Goal: Navigation & Orientation: Find specific page/section

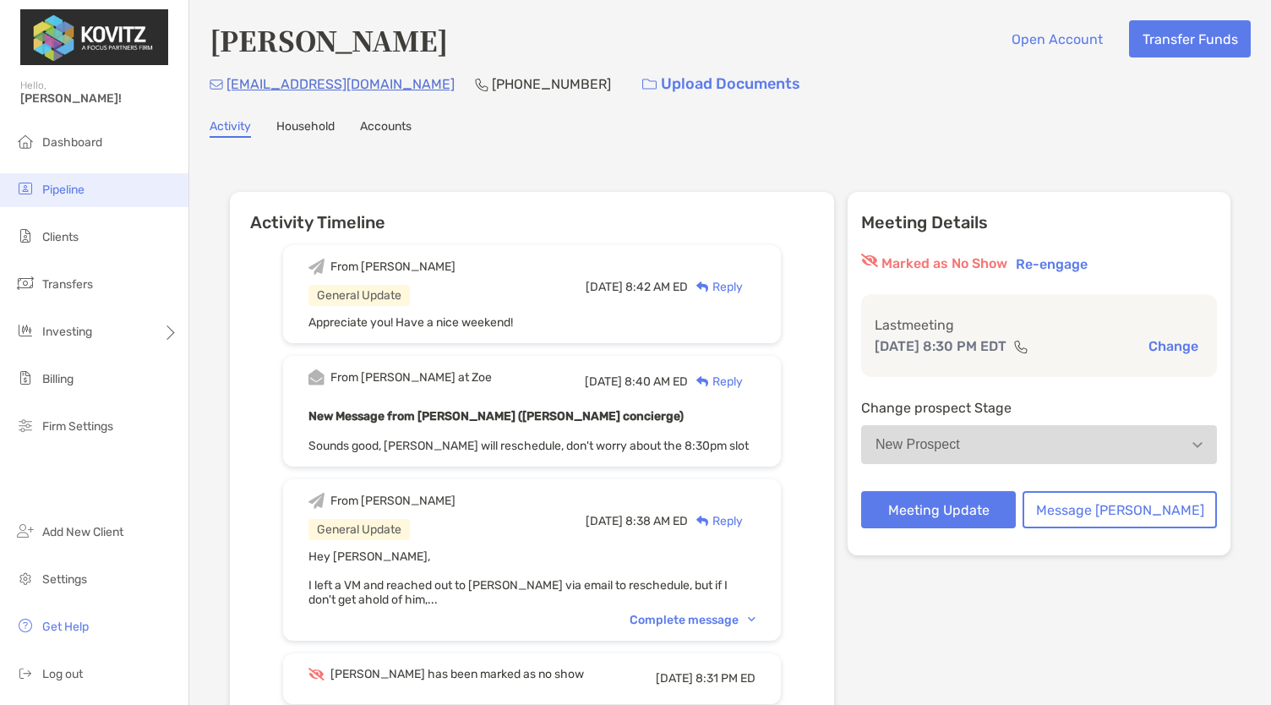
click at [52, 189] on span "Pipeline" at bounding box center [63, 190] width 42 height 14
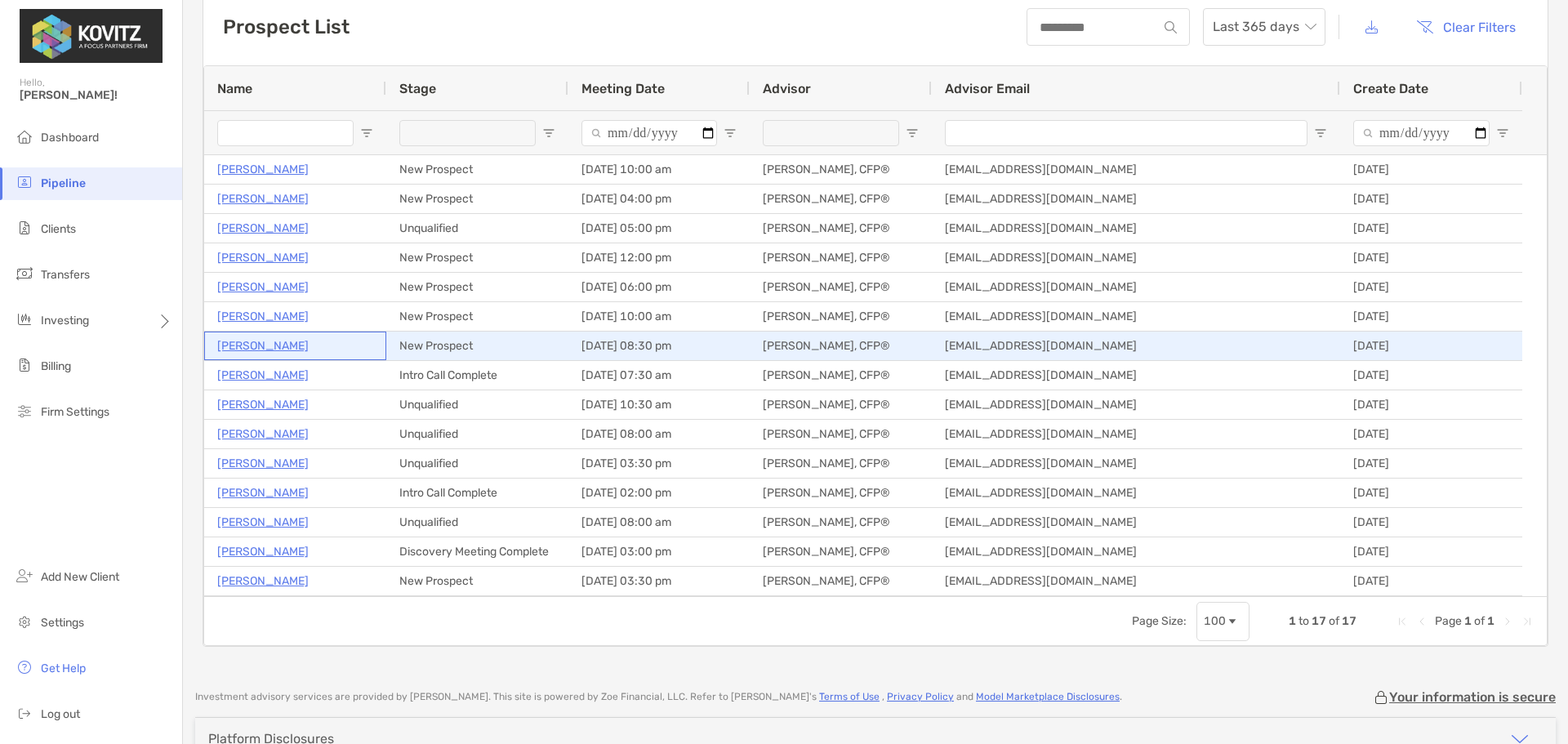
click at [257, 351] on p "Austin Dilley" at bounding box center [263, 345] width 92 height 20
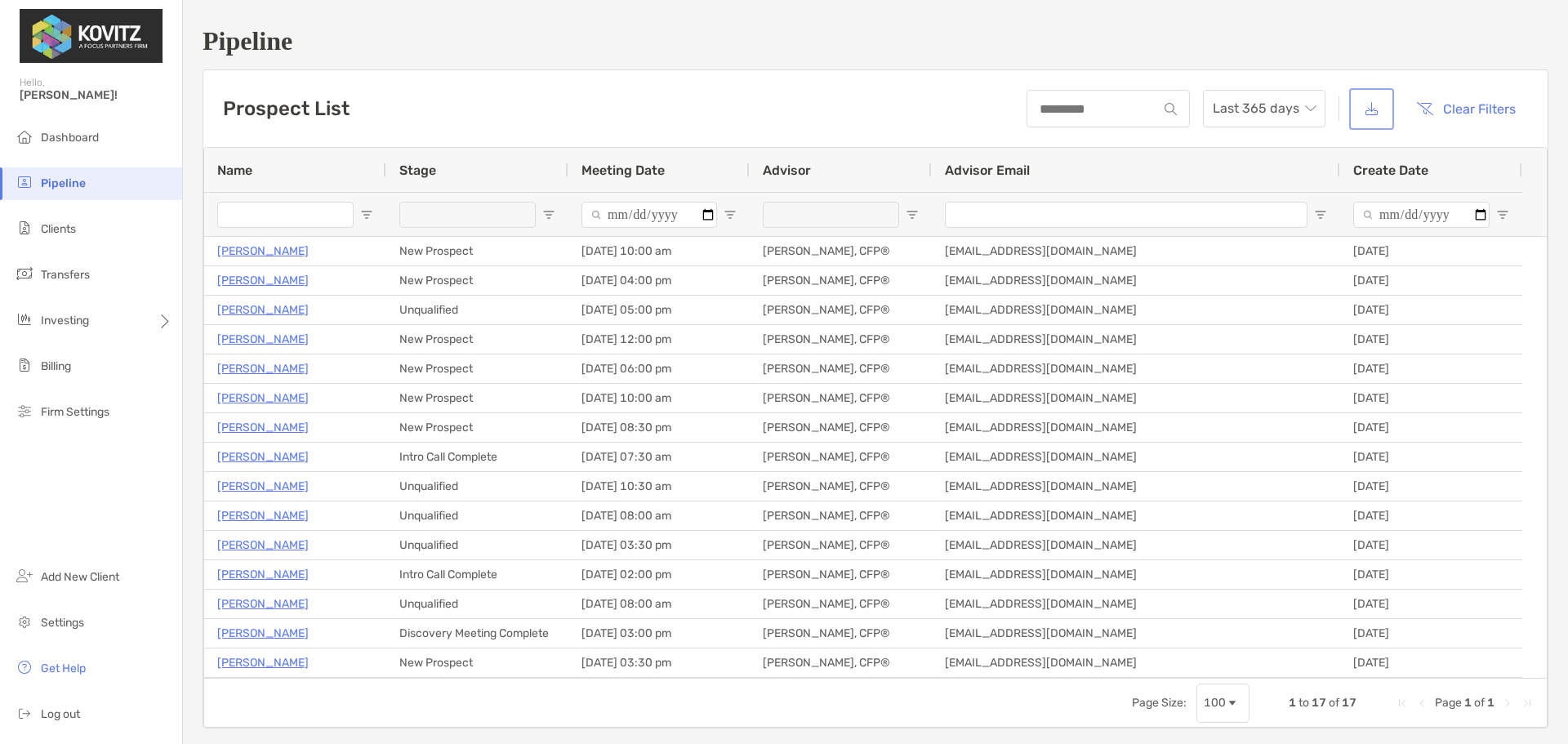
click at [1227, 108] on button "button" at bounding box center [1372, 109] width 39 height 35
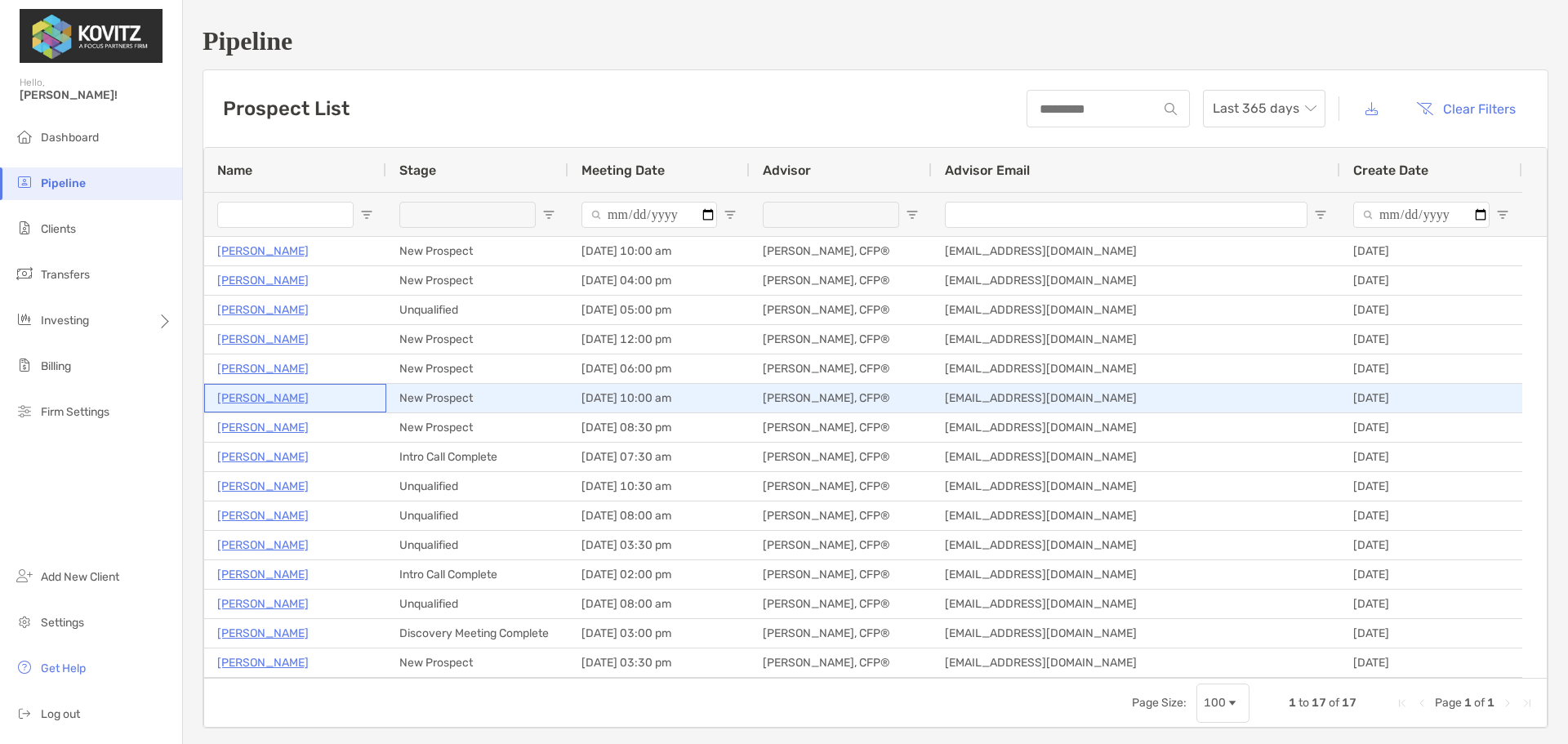
click at [271, 403] on p "Mike Williams" at bounding box center [263, 398] width 92 height 20
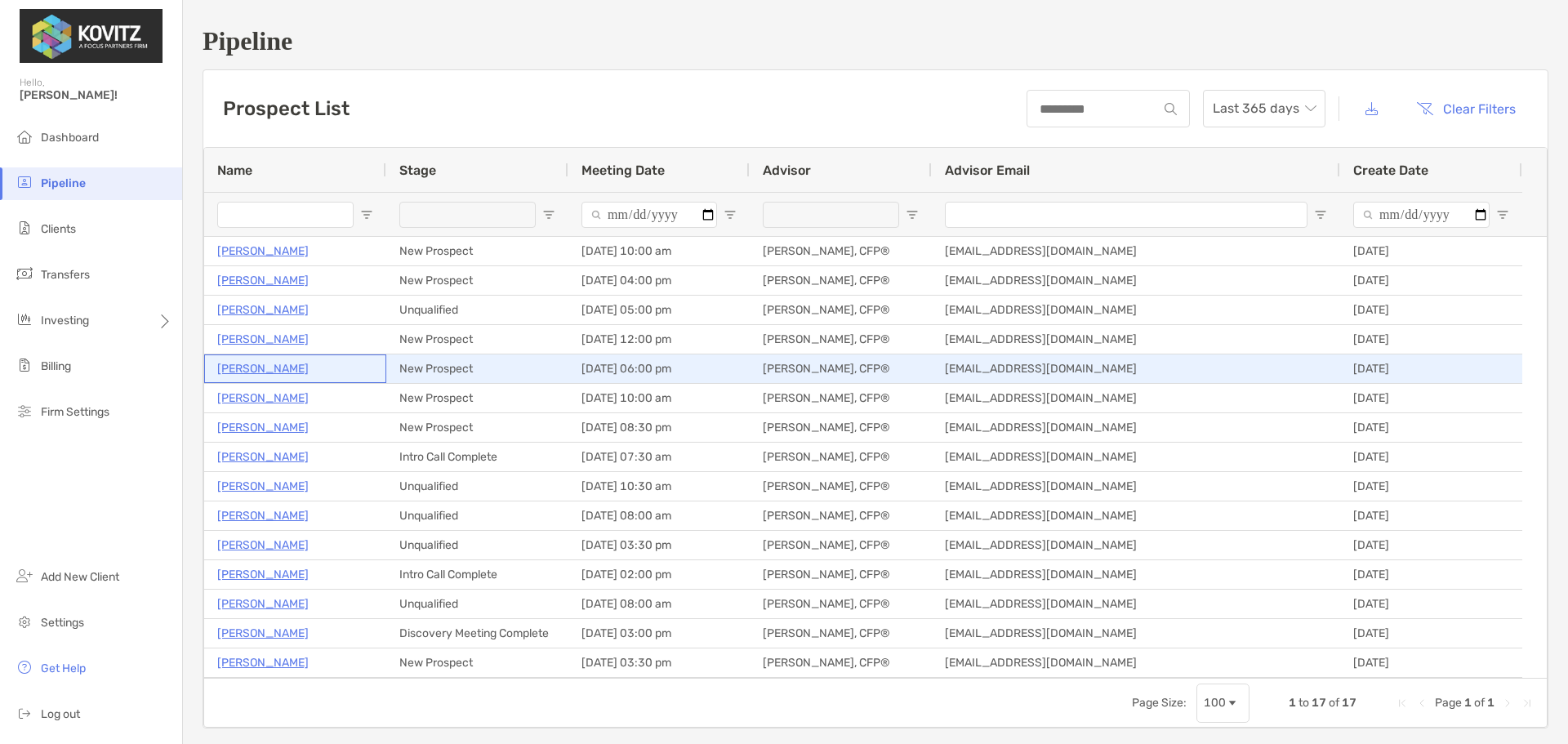
click at [263, 367] on p "Shreya Bagali" at bounding box center [263, 368] width 92 height 20
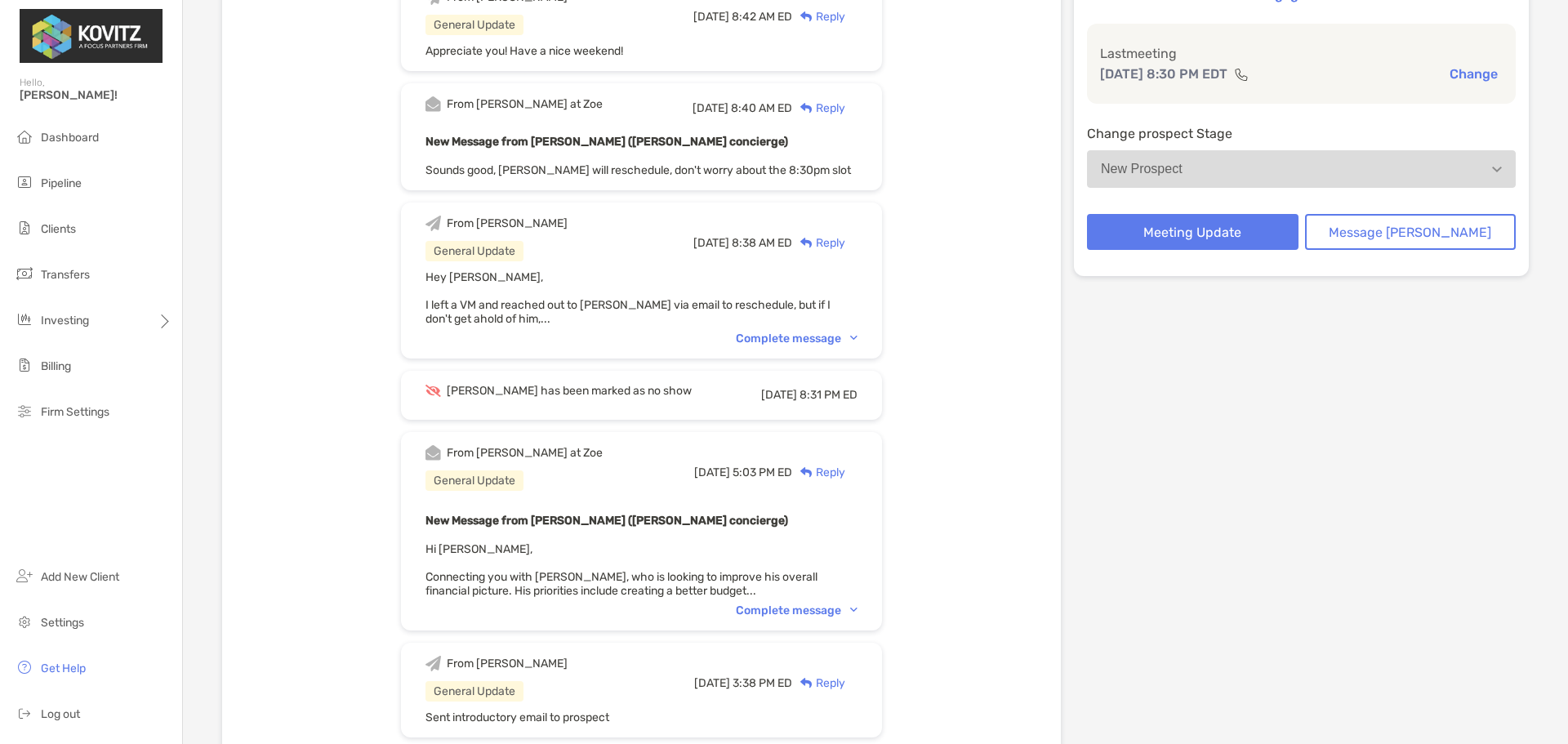
scroll to position [490, 0]
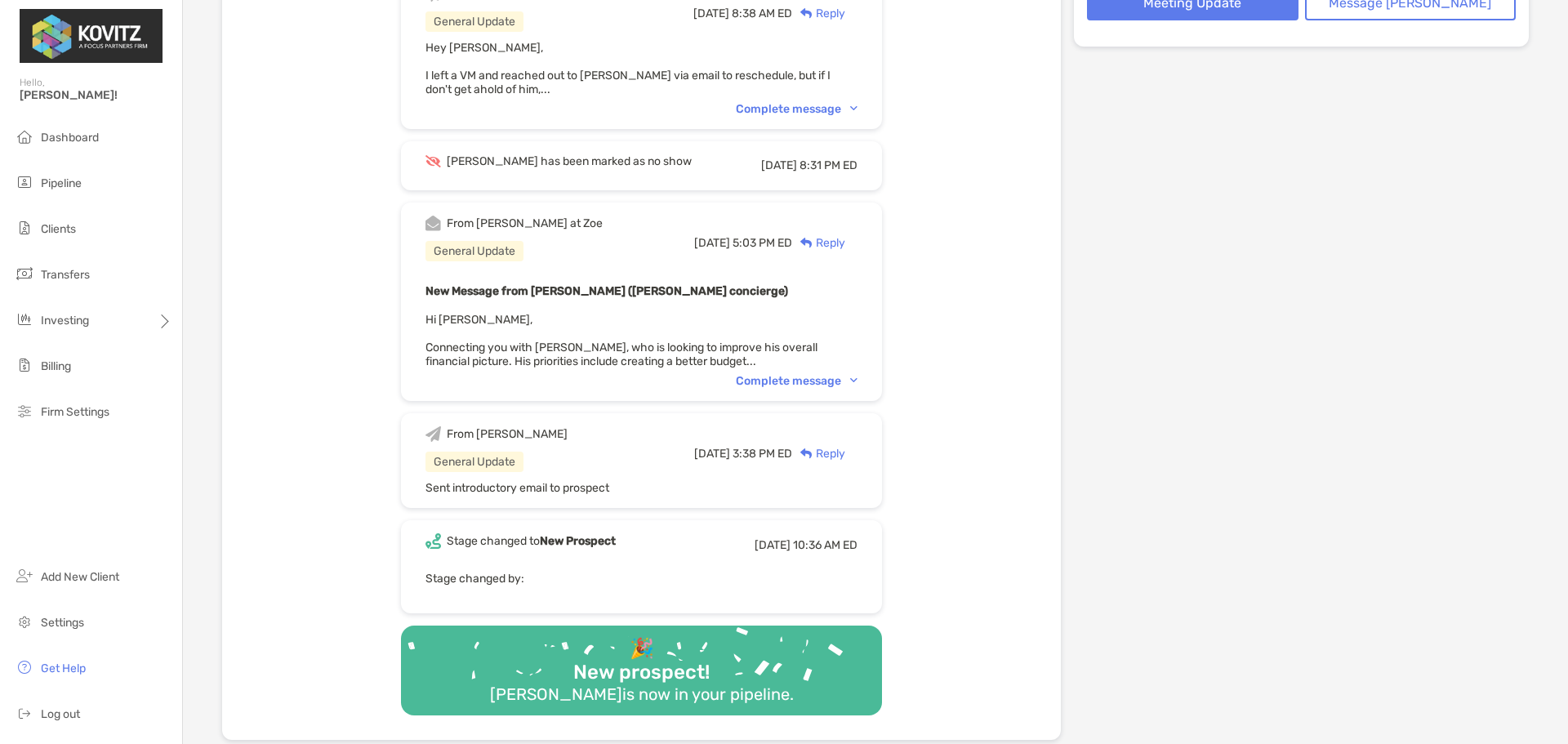
click at [821, 378] on div "Complete message" at bounding box center [797, 381] width 122 height 14
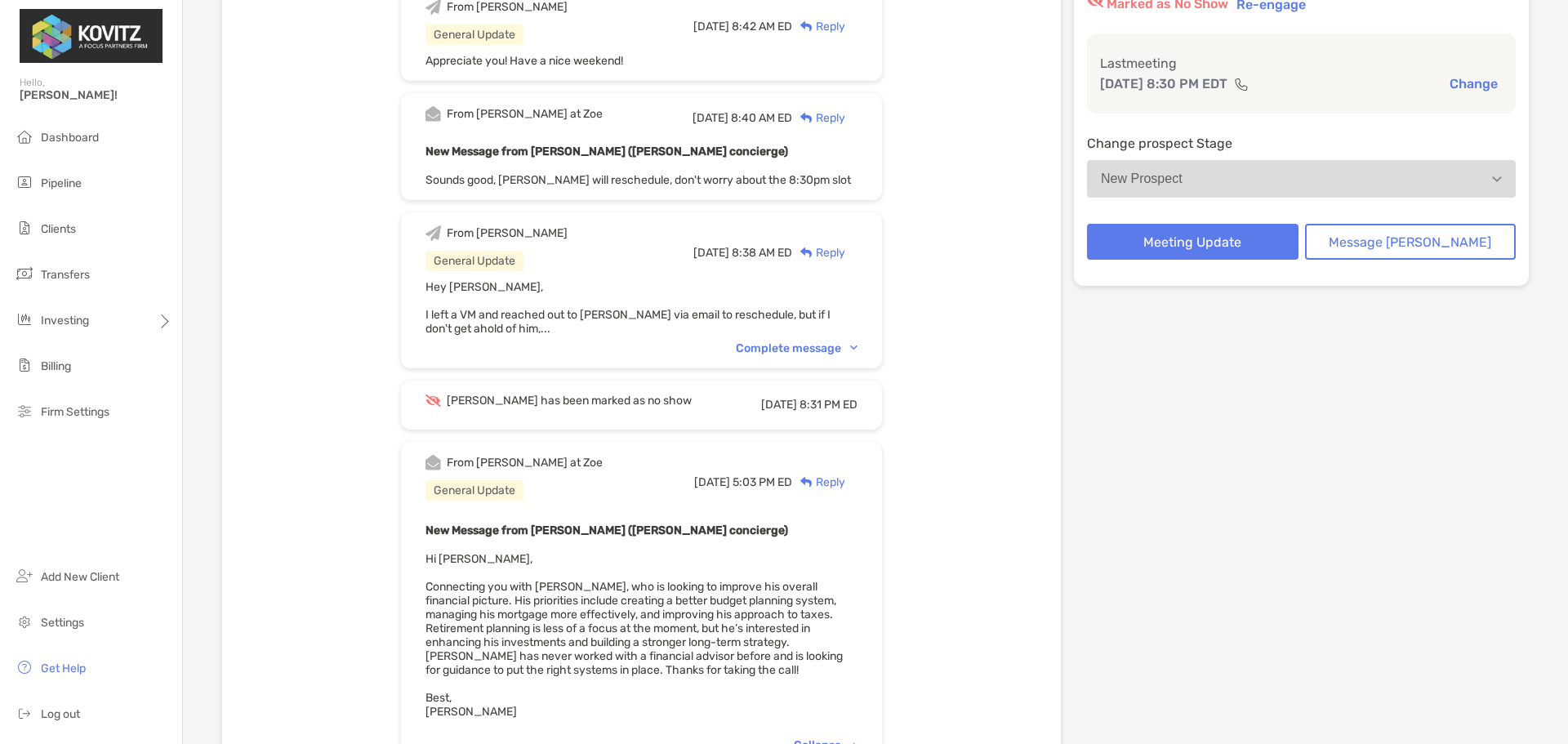
scroll to position [163, 0]
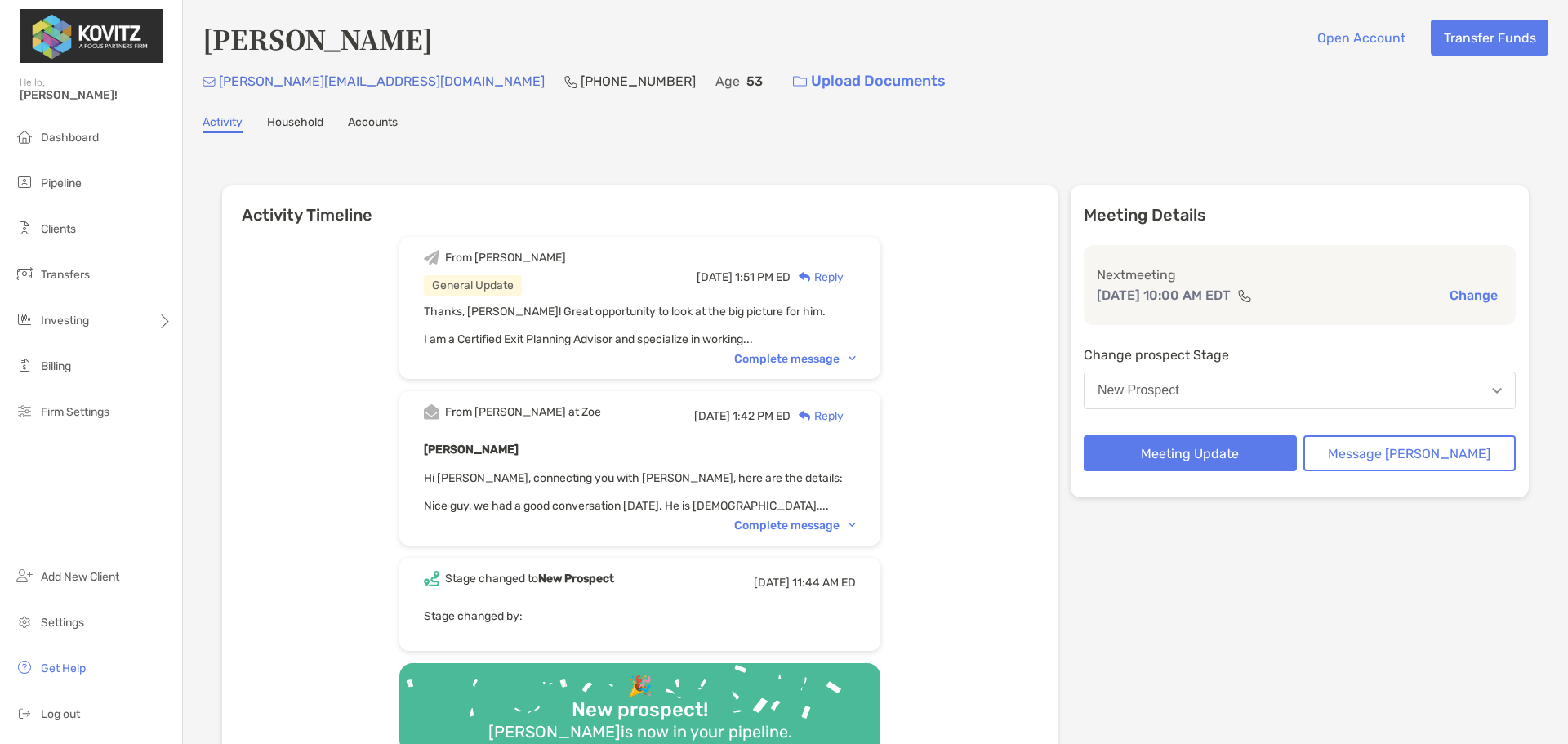
click at [814, 531] on div "Complete message" at bounding box center [795, 526] width 122 height 14
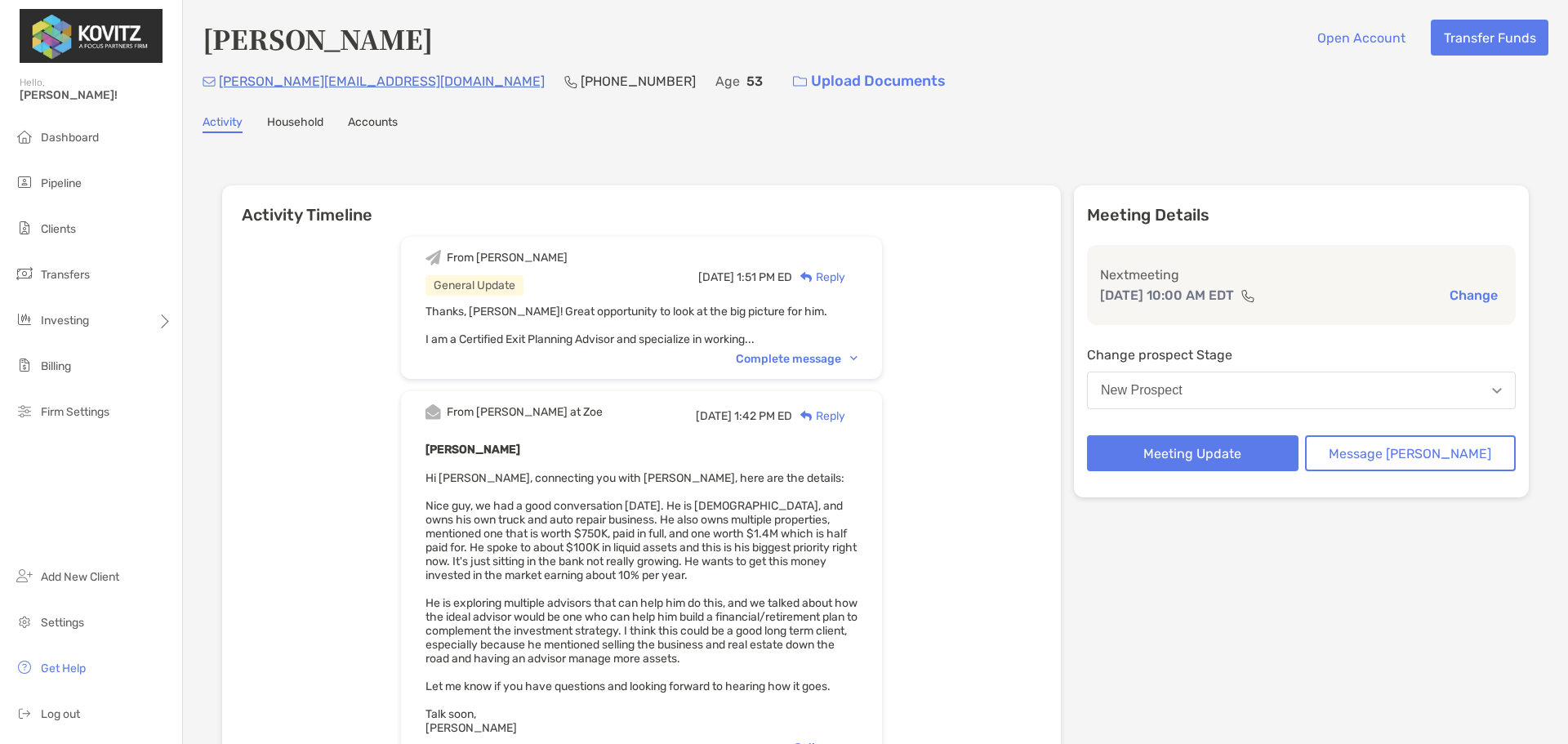
scroll to position [82, 0]
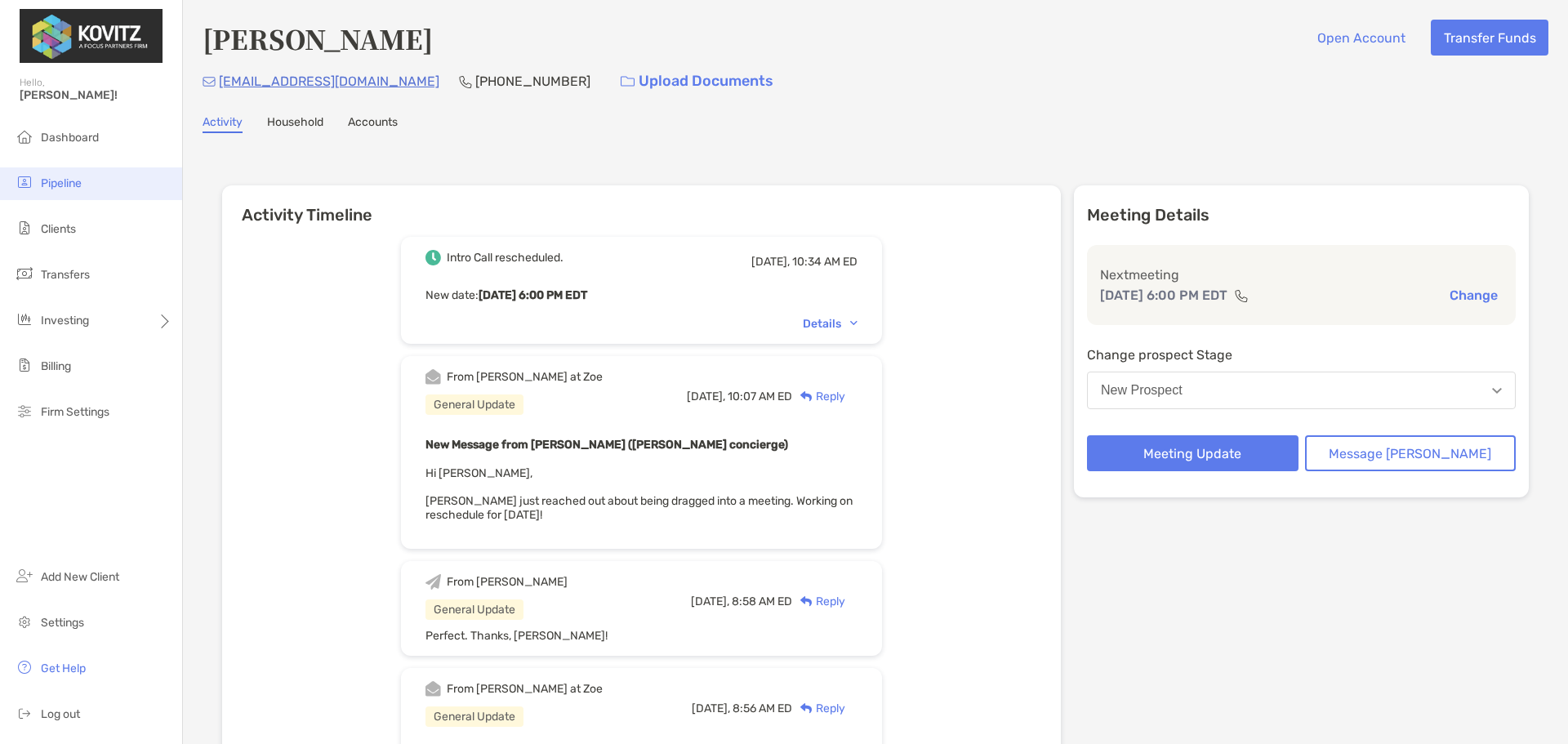
click at [67, 189] on span "Pipeline" at bounding box center [61, 184] width 41 height 14
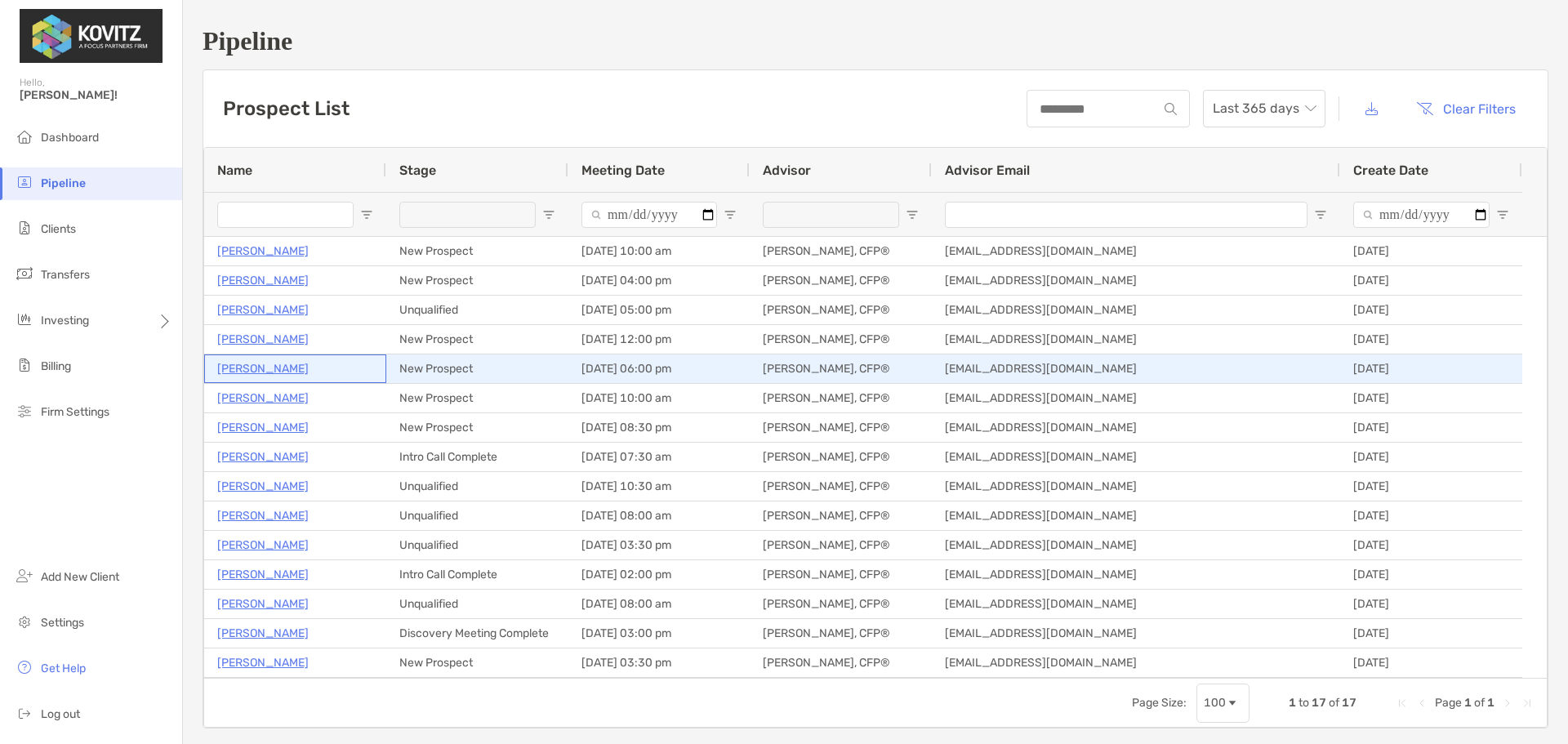
click at [256, 371] on p "Shreya Bagali" at bounding box center [263, 368] width 92 height 20
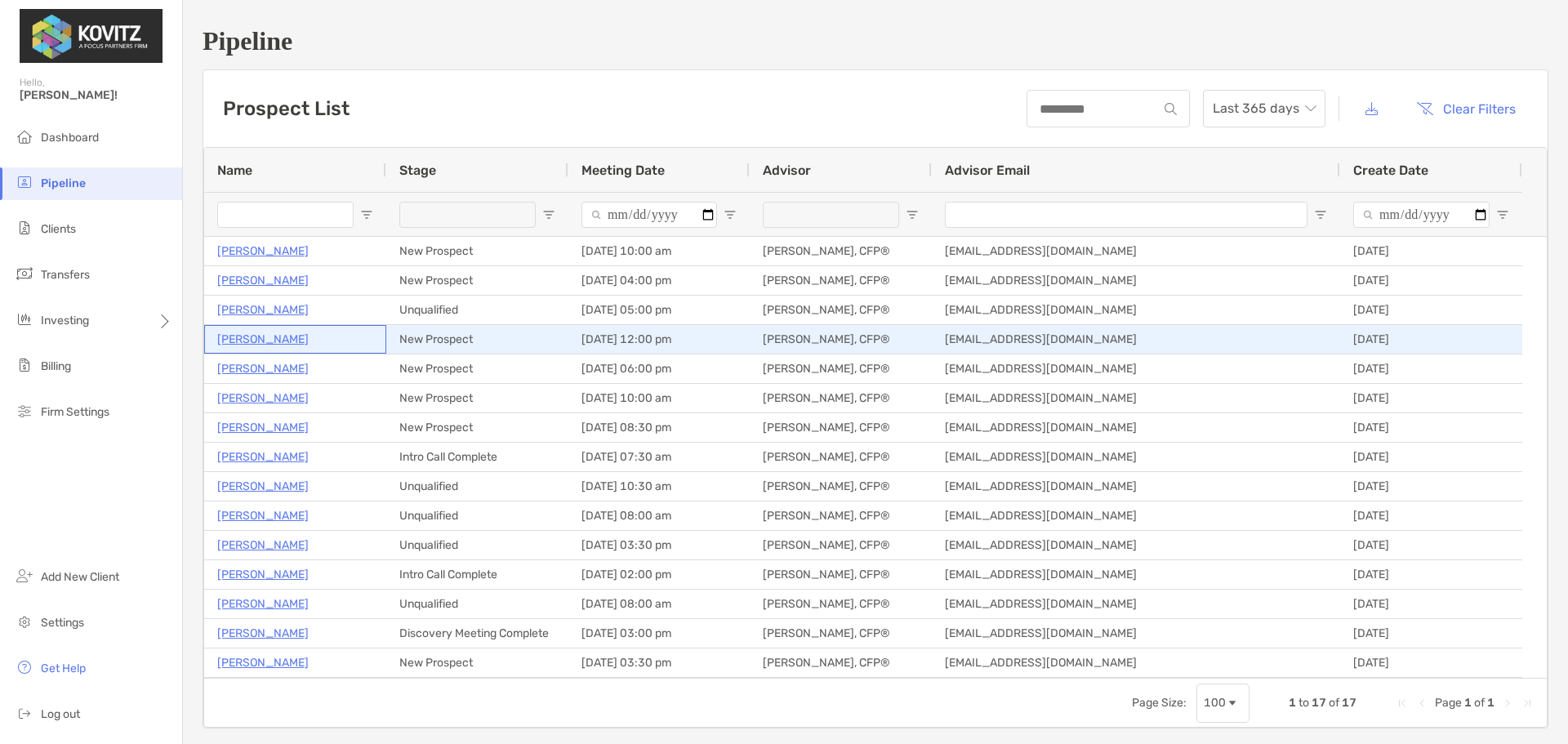
click at [239, 346] on p "[PERSON_NAME]" at bounding box center [263, 339] width 92 height 20
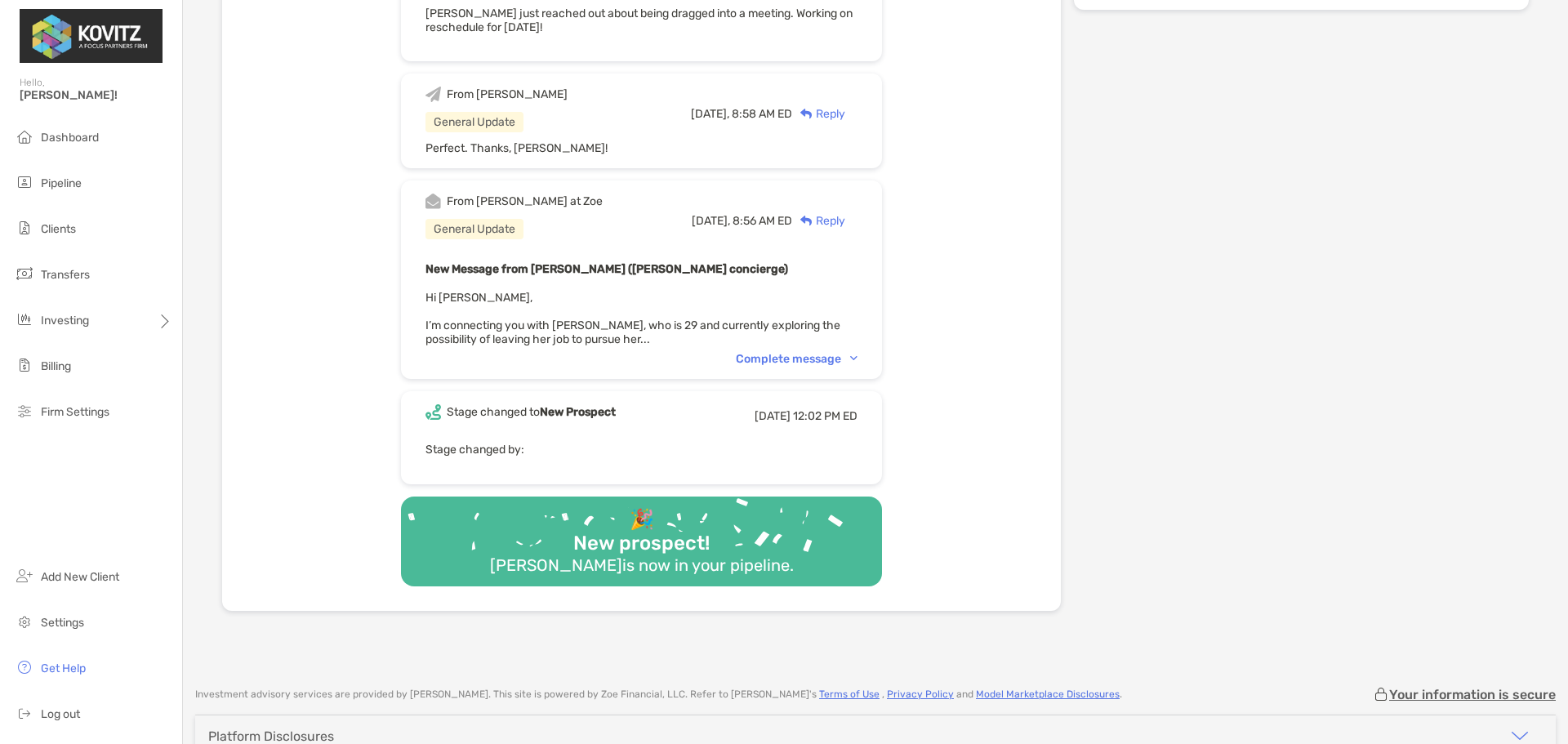
scroll to position [490, 0]
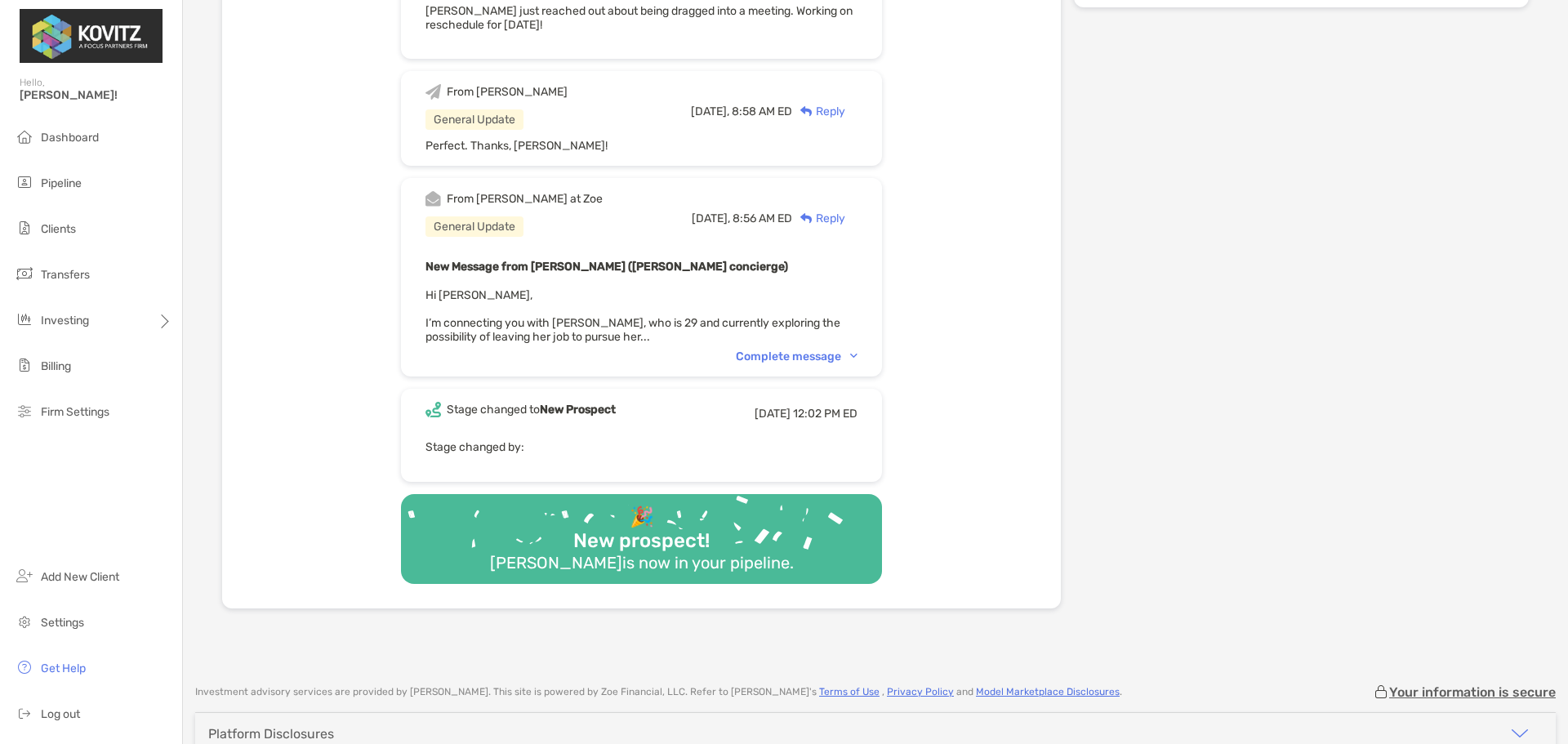
click at [789, 343] on div "New Message from Brendan Connors (Zoe concierge) Hi Paul, I’m connecting you wi…" at bounding box center [641, 300] width 432 height 87
click at [789, 353] on div "From Brendan at Zoe General Update Yesterday, 8:56 AM ED Reply New Message from…" at bounding box center [641, 276] width 481 height 198
click at [788, 357] on div "Complete message" at bounding box center [797, 357] width 122 height 14
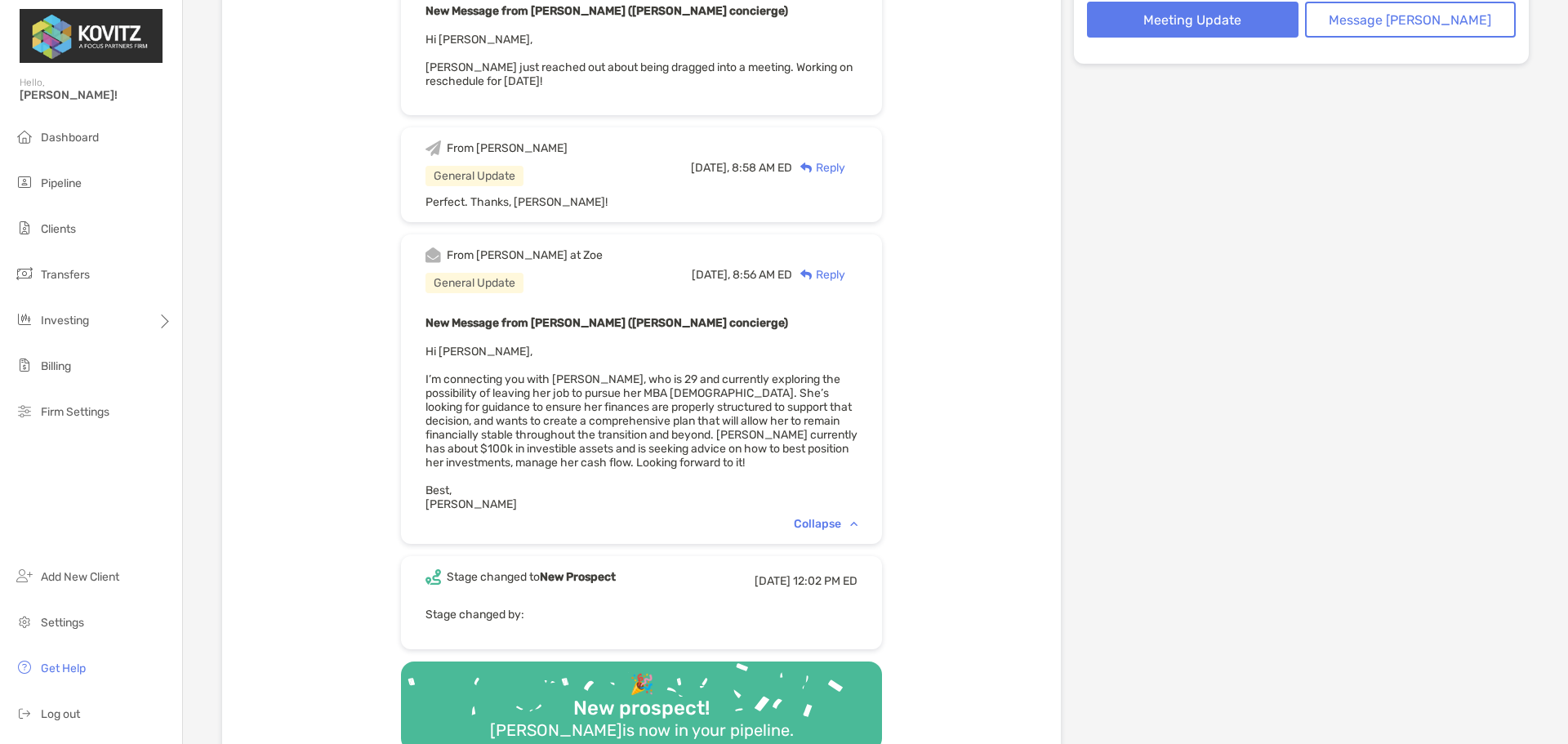
scroll to position [163, 0]
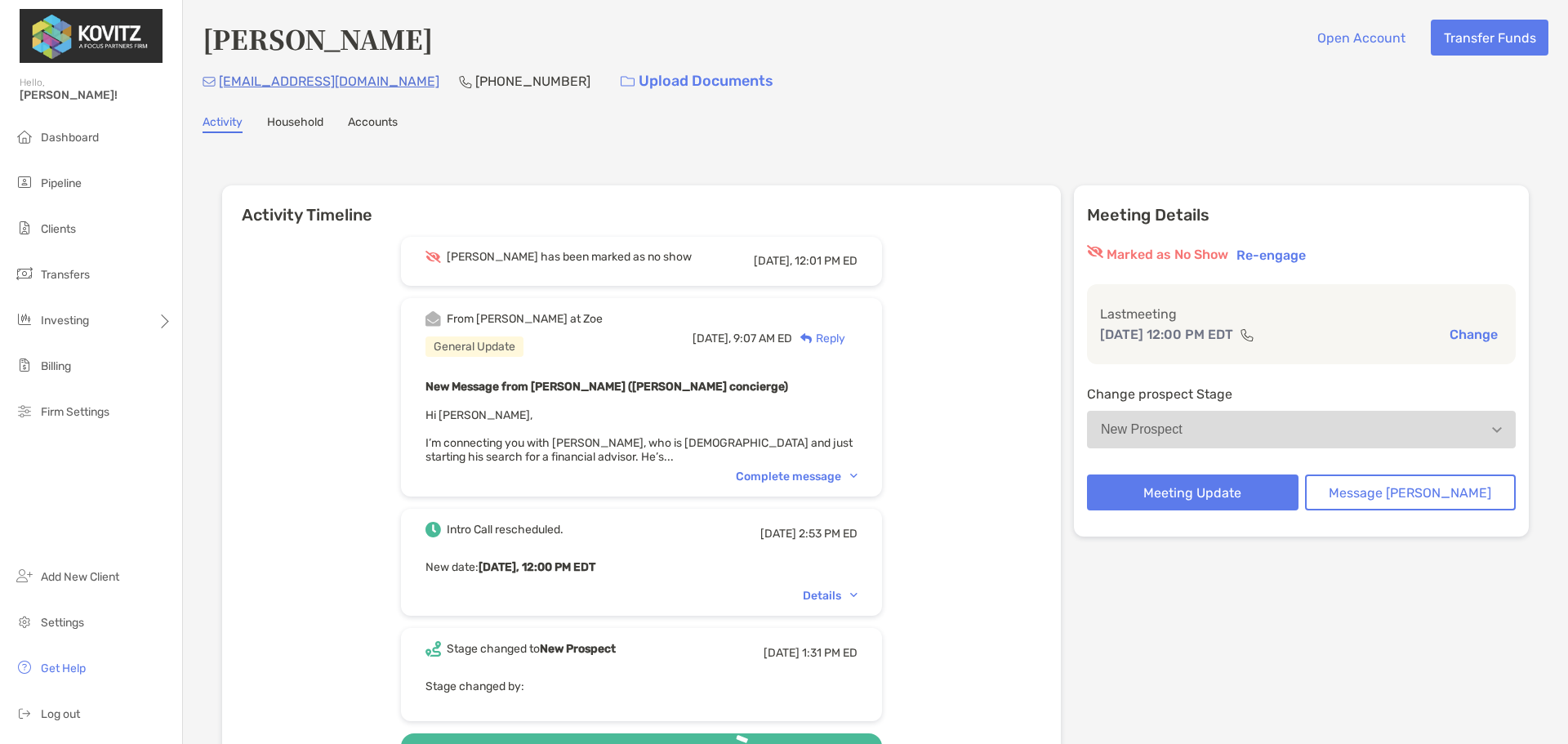
click at [806, 473] on div "Complete message" at bounding box center [797, 476] width 122 height 14
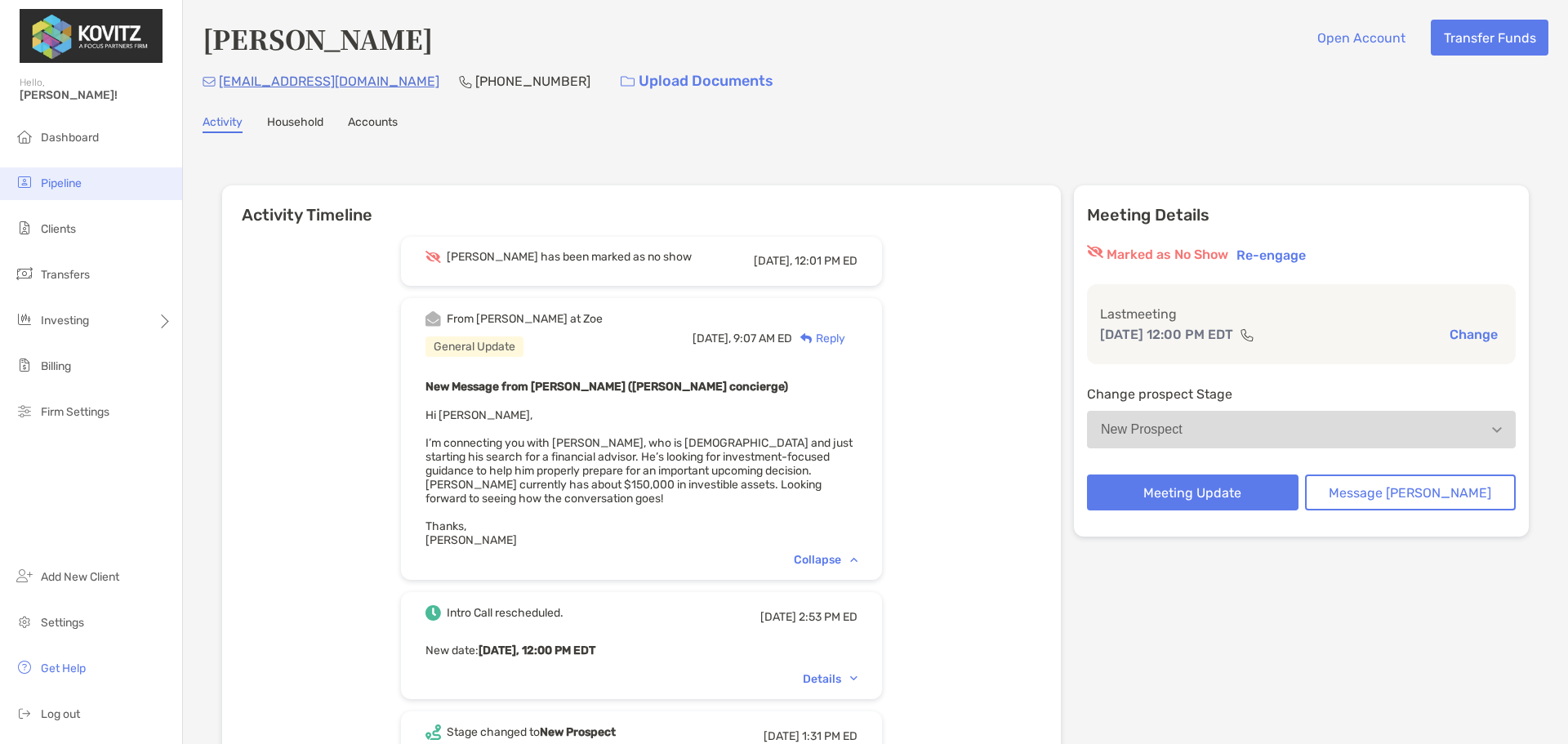
click at [71, 173] on li "Pipeline" at bounding box center [91, 184] width 182 height 33
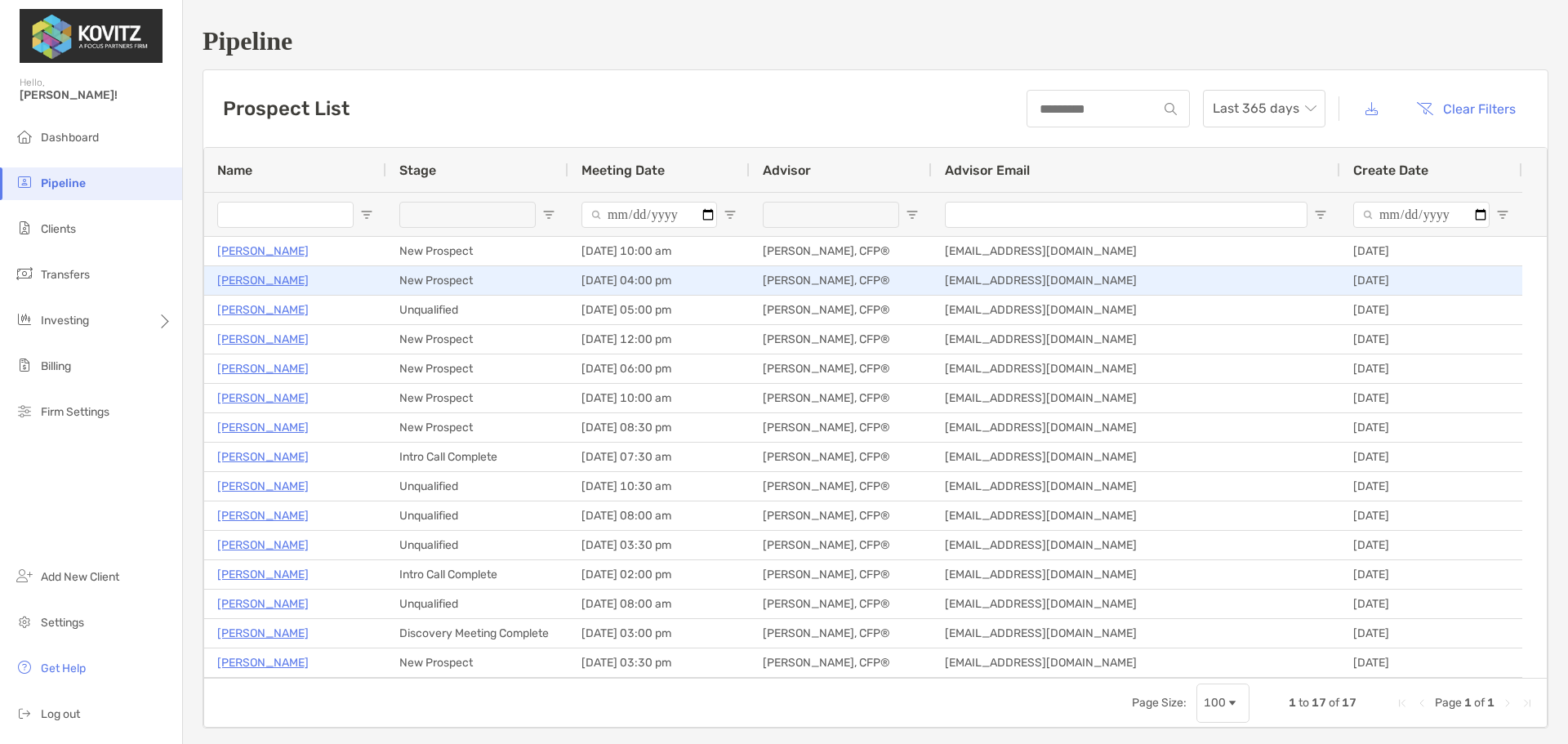
click at [250, 278] on p "[PERSON_NAME]" at bounding box center [263, 280] width 92 height 20
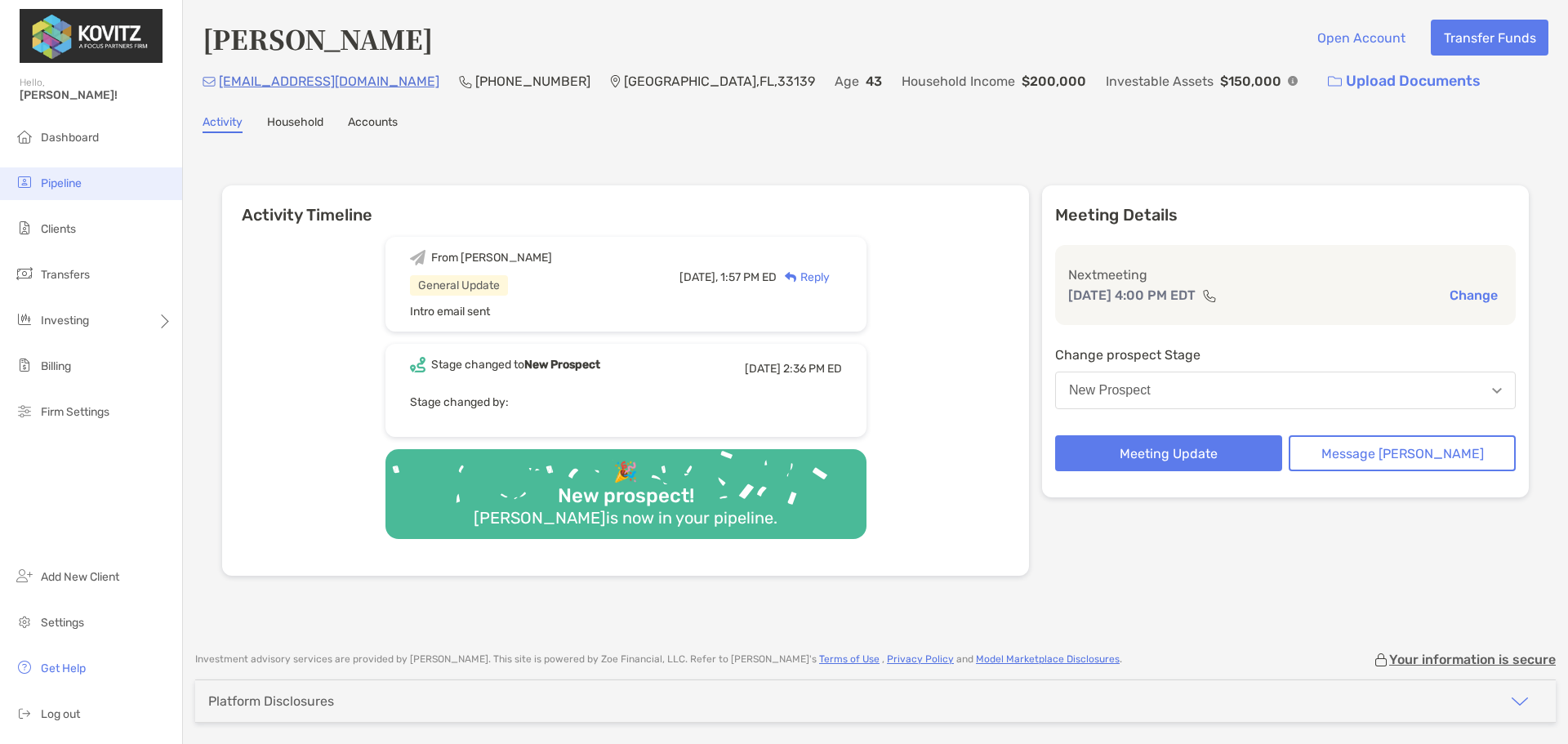
click at [93, 182] on li "Pipeline" at bounding box center [91, 184] width 182 height 33
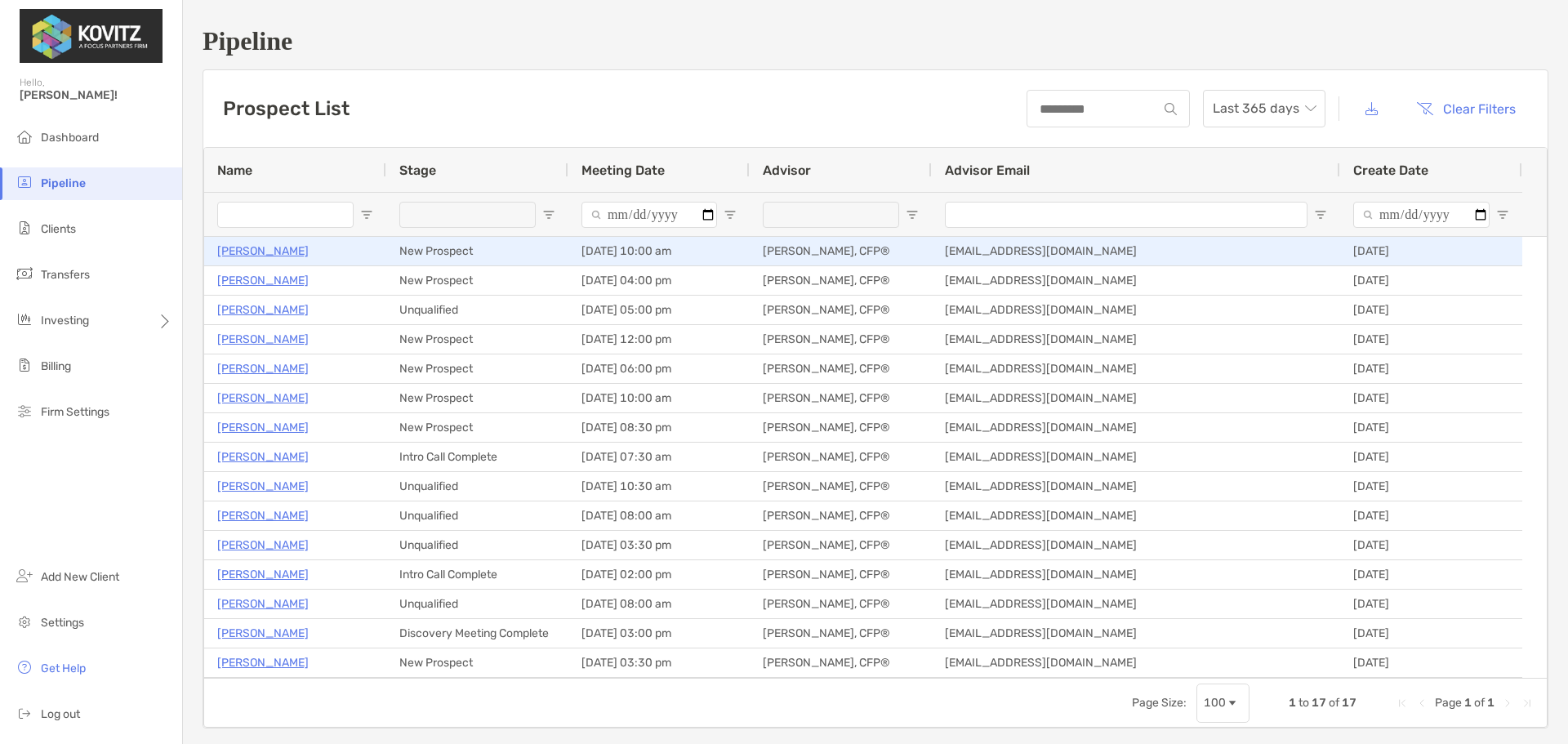
click at [257, 254] on p "[PERSON_NAME]" at bounding box center [263, 250] width 92 height 20
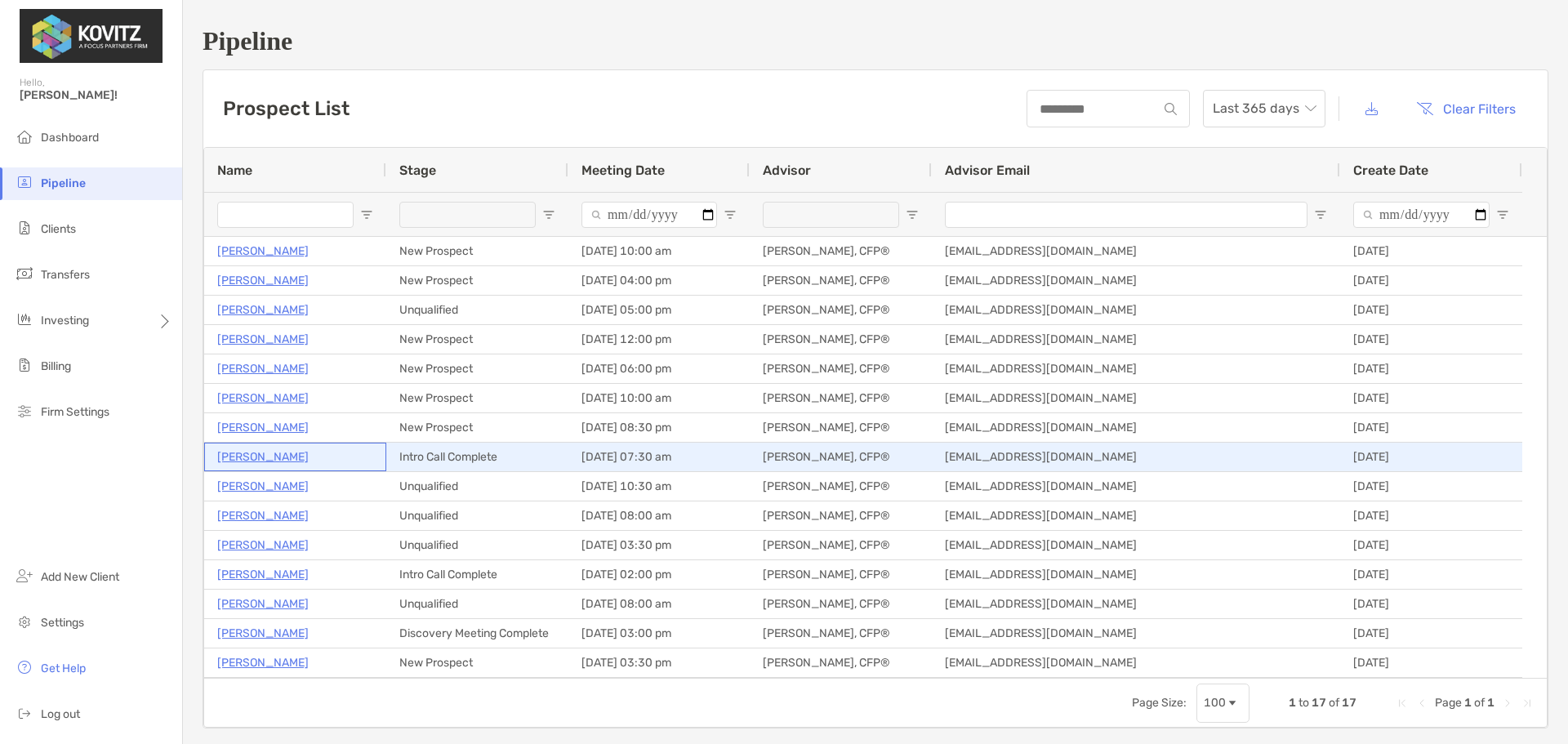
click at [269, 458] on p "[PERSON_NAME]" at bounding box center [263, 456] width 92 height 20
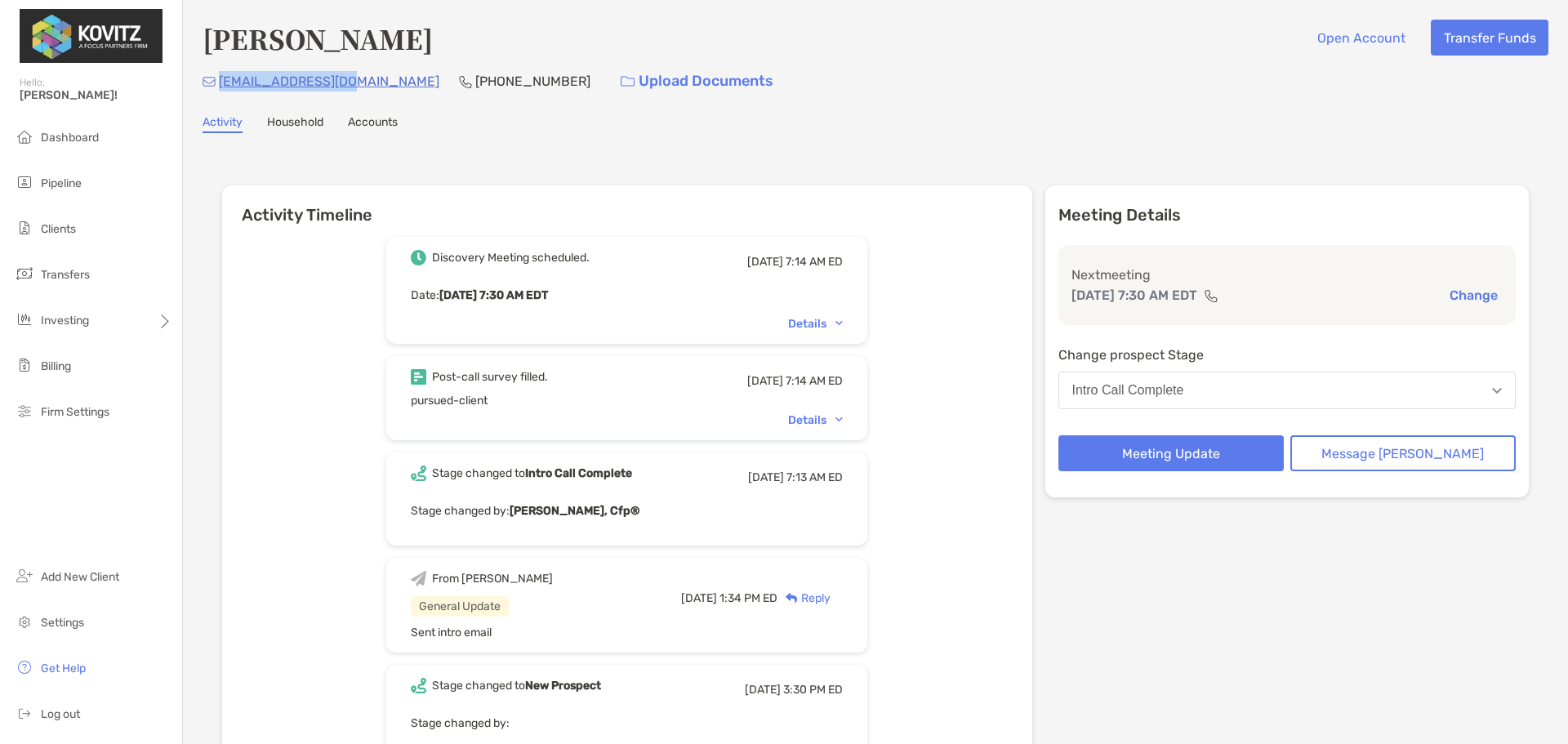
drag, startPoint x: 360, startPoint y: 78, endPoint x: 223, endPoint y: 93, distance: 137.8
click at [223, 93] on div "[EMAIL_ADDRESS][DOMAIN_NAME] [PHONE_NUMBER] Upload Documents" at bounding box center [875, 81] width 1346 height 35
copy p "[EMAIL_ADDRESS][DOMAIN_NAME]"
